Goal: Use online tool/utility

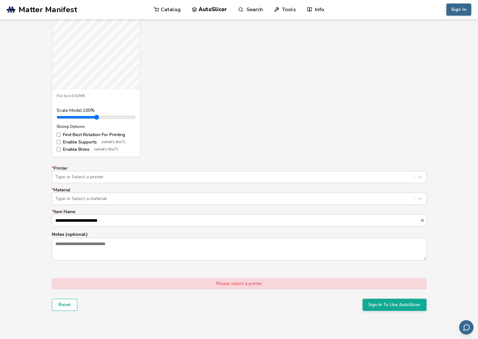
scroll to position [279, 0]
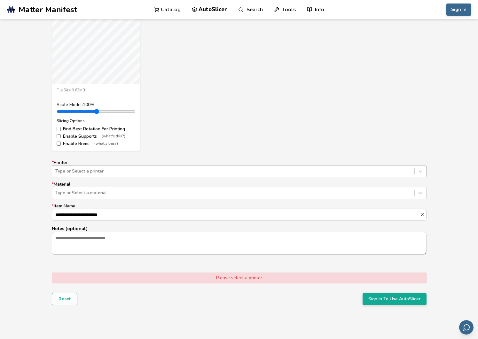
click at [136, 170] on div at bounding box center [233, 171] width 356 height 6
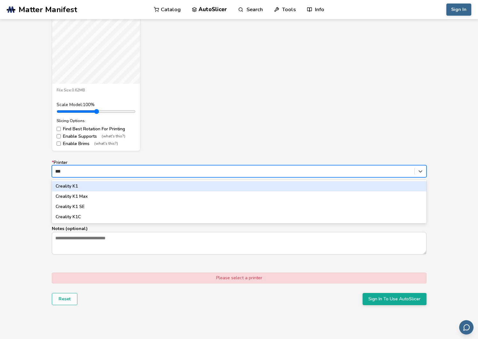
type input "****"
click at [135, 186] on div "Creality K1" at bounding box center [239, 186] width 374 height 10
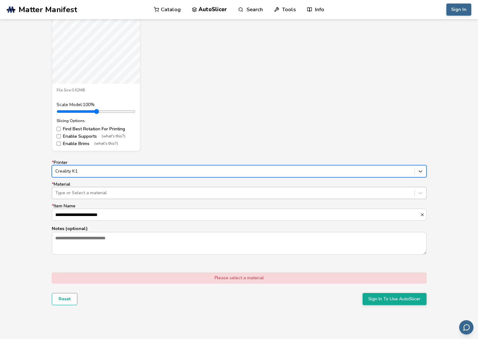
click at [124, 191] on div at bounding box center [233, 193] width 356 height 6
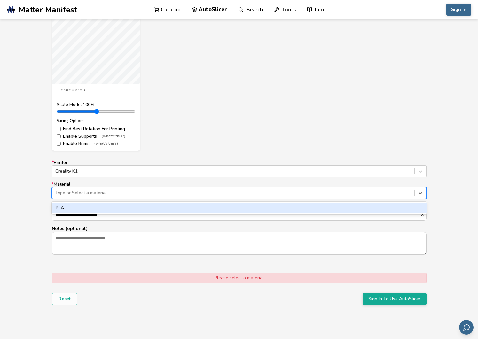
click at [105, 211] on div "PLA" at bounding box center [239, 208] width 374 height 10
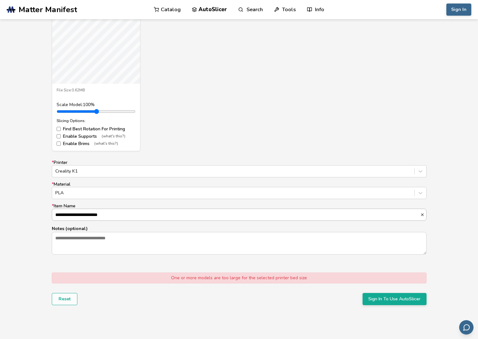
click at [122, 214] on input "**********" at bounding box center [236, 215] width 368 height 12
click at [128, 236] on textarea "Notes (optional)" at bounding box center [239, 243] width 374 height 22
click at [399, 303] on button "Sign In To Use AutoSlicer" at bounding box center [394, 299] width 64 height 12
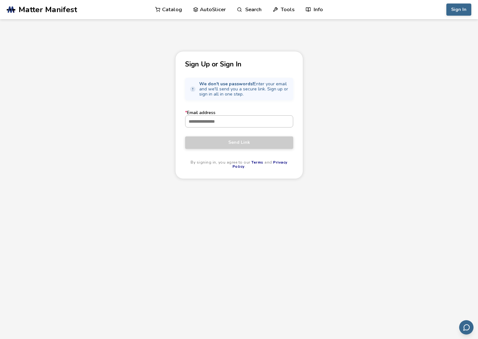
click at [244, 120] on input "* Email address" at bounding box center [238, 122] width 107 height 12
click at [375, 96] on div "Sign Up or Sign In We don't use passwords! Enter your email and we'll send you …" at bounding box center [239, 211] width 478 height 321
